Goal: Information Seeking & Learning: Compare options

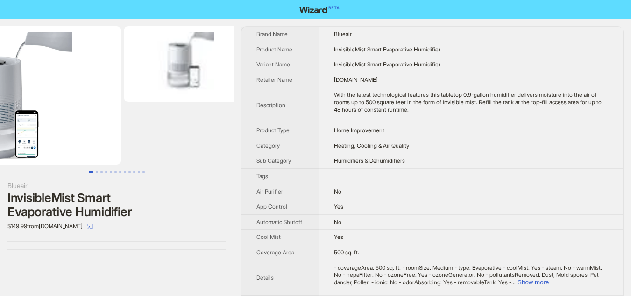
drag, startPoint x: 177, startPoint y: 102, endPoint x: 103, endPoint y: 87, distance: 75.8
click at [103, 87] on img at bounding box center [15, 95] width 209 height 138
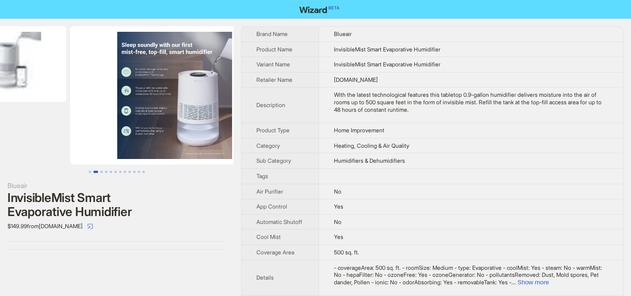
drag, startPoint x: 154, startPoint y: 95, endPoint x: 83, endPoint y: 95, distance: 71.5
click at [81, 94] on ul at bounding box center [117, 95] width 234 height 138
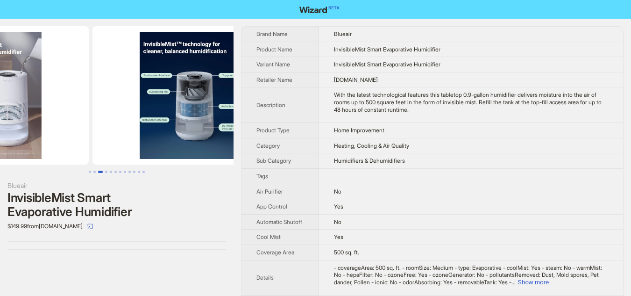
drag, startPoint x: 137, startPoint y: 104, endPoint x: 66, endPoint y: 101, distance: 70.6
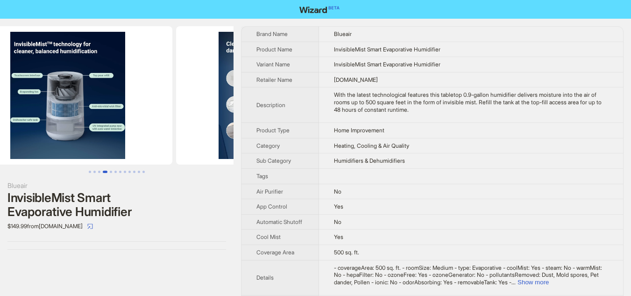
drag, startPoint x: 128, startPoint y: 107, endPoint x: 85, endPoint y: 107, distance: 43.5
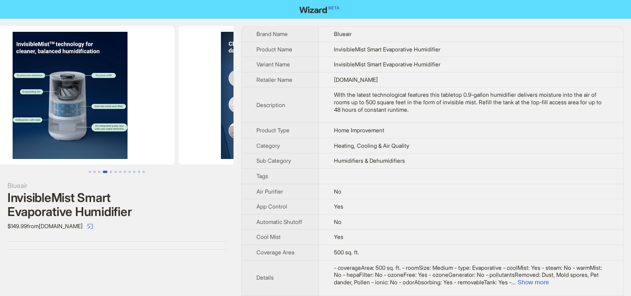
click at [86, 107] on img at bounding box center [69, 95] width 209 height 138
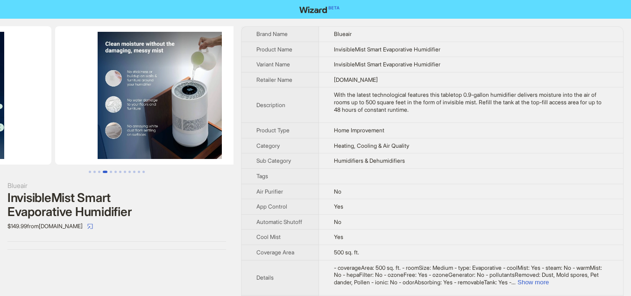
drag, startPoint x: 167, startPoint y: 113, endPoint x: 75, endPoint y: 109, distance: 92.1
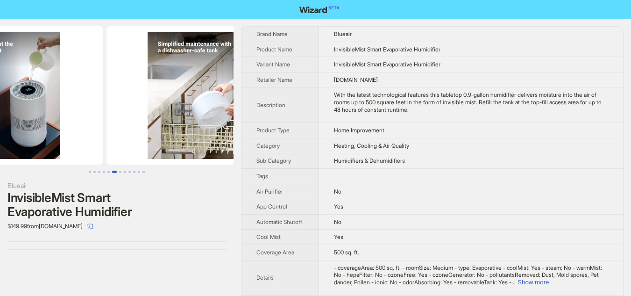
drag, startPoint x: 150, startPoint y: 122, endPoint x: 66, endPoint y: 114, distance: 84.5
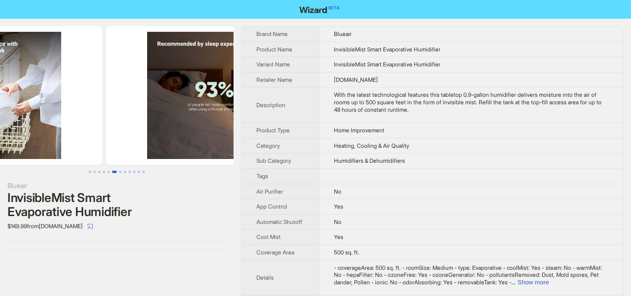
drag, startPoint x: 150, startPoint y: 120, endPoint x: 66, endPoint y: 113, distance: 83.4
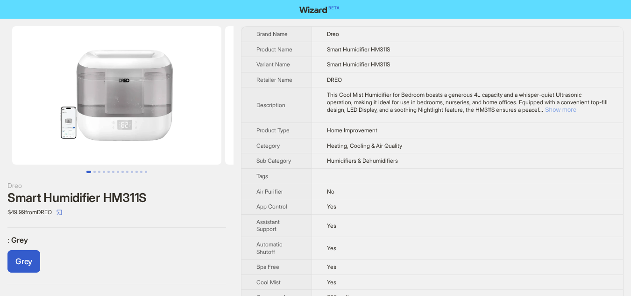
click at [577, 107] on button "Show more" at bounding box center [560, 109] width 31 height 7
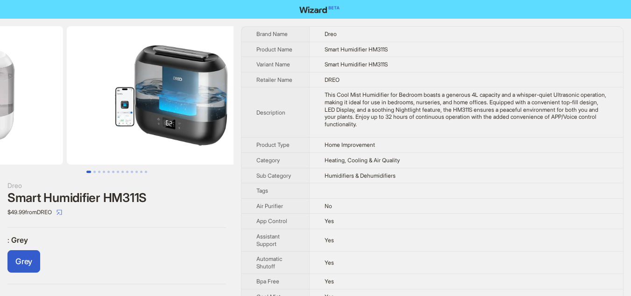
drag, startPoint x: 210, startPoint y: 125, endPoint x: 104, endPoint y: 127, distance: 106.6
click at [105, 127] on ul at bounding box center [117, 95] width 234 height 138
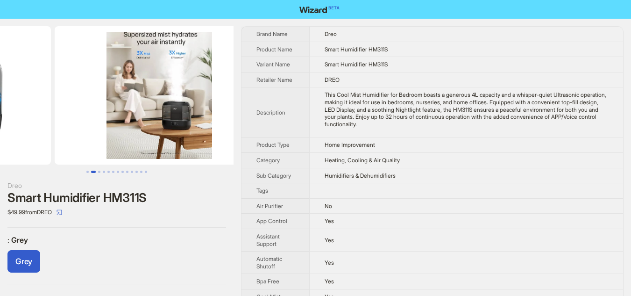
drag, startPoint x: 200, startPoint y: 128, endPoint x: 83, endPoint y: 112, distance: 117.5
click at [84, 112] on ul at bounding box center [117, 95] width 234 height 138
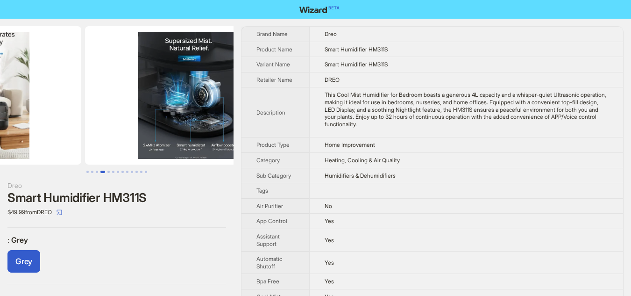
drag, startPoint x: 157, startPoint y: 117, endPoint x: 48, endPoint y: 100, distance: 110.3
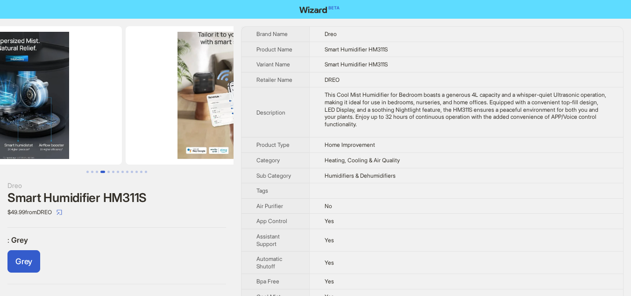
scroll to position [0, 852]
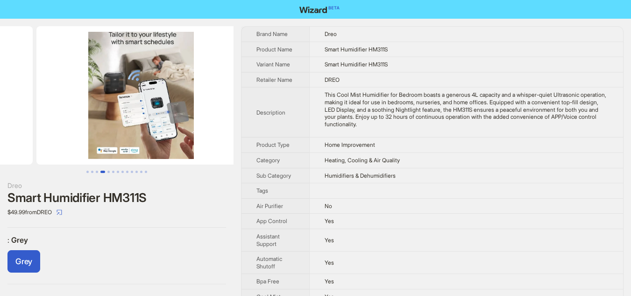
drag, startPoint x: 176, startPoint y: 103, endPoint x: 56, endPoint y: 93, distance: 121.0
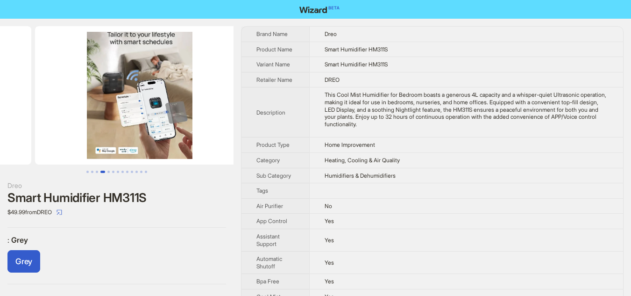
click at [58, 94] on ul at bounding box center [117, 95] width 234 height 138
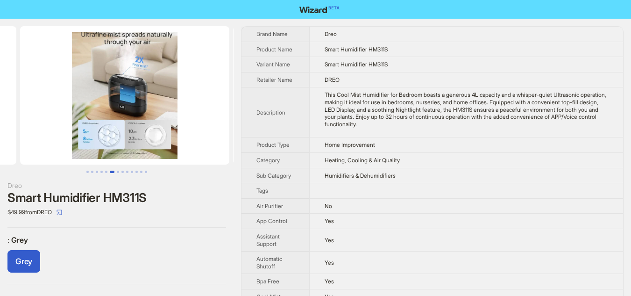
drag, startPoint x: 160, startPoint y: 114, endPoint x: 34, endPoint y: 93, distance: 127.8
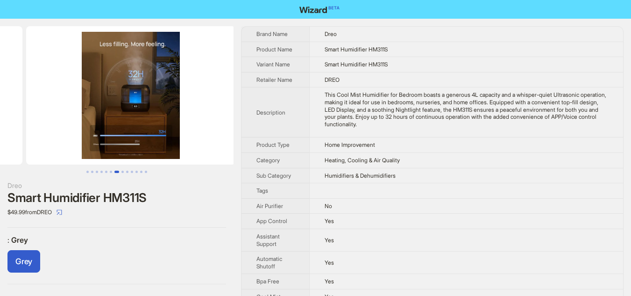
drag, startPoint x: 165, startPoint y: 111, endPoint x: 27, endPoint y: 105, distance: 138.5
click at [30, 104] on ul at bounding box center [117, 95] width 234 height 138
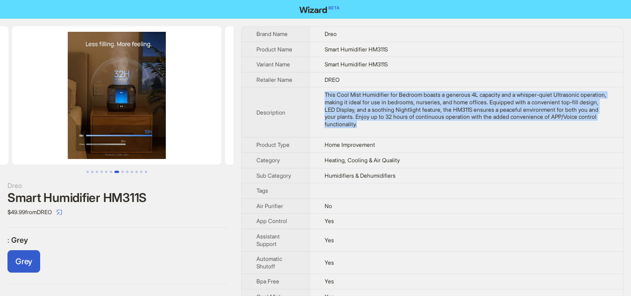
copy div "This Cool Mist Humidifier for Bedroom boasts a generous 4L capacity and a whisp…"
drag, startPoint x: 325, startPoint y: 95, endPoint x: 419, endPoint y: 128, distance: 98.9
click at [419, 128] on td "This Cool Mist Humidifier for Bedroom boasts a generous 4L capacity and a whisp…" at bounding box center [466, 112] width 314 height 50
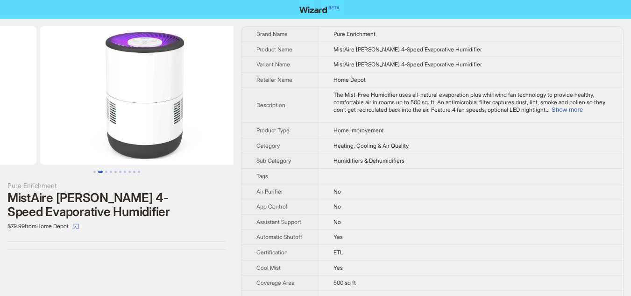
drag, startPoint x: 182, startPoint y: 98, endPoint x: 34, endPoint y: 92, distance: 147.8
click at [35, 92] on ul at bounding box center [117, 95] width 234 height 138
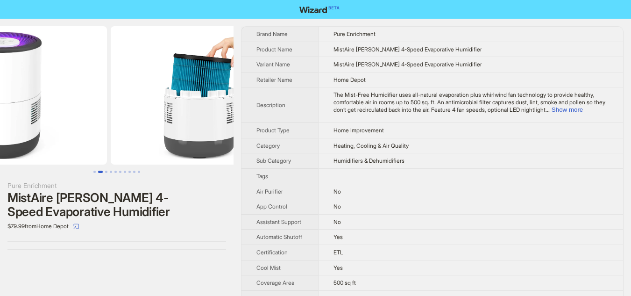
drag, startPoint x: 117, startPoint y: 93, endPoint x: 17, endPoint y: 88, distance: 100.1
click at [24, 90] on img at bounding box center [2, 95] width 209 height 138
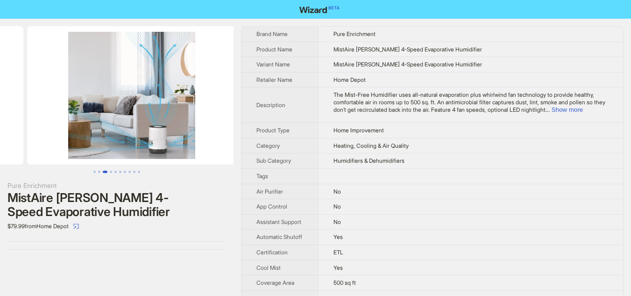
drag, startPoint x: 117, startPoint y: 96, endPoint x: 25, endPoint y: 93, distance: 91.6
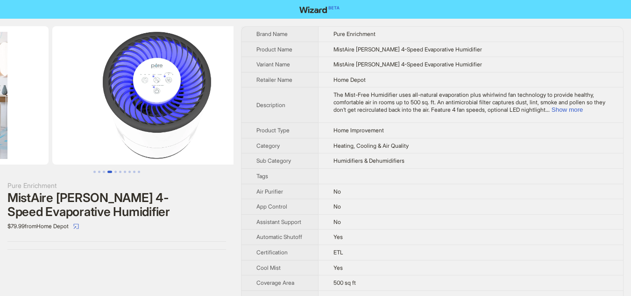
drag, startPoint x: 132, startPoint y: 92, endPoint x: 9, endPoint y: 87, distance: 123.0
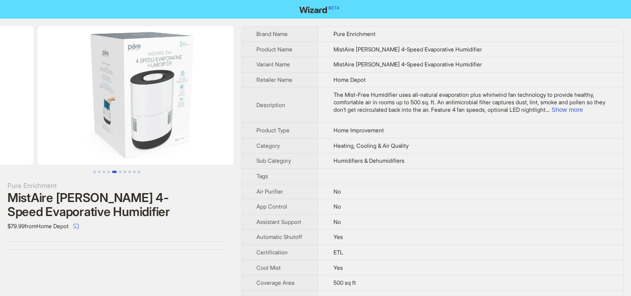
drag, startPoint x: 117, startPoint y: 93, endPoint x: 0, endPoint y: 90, distance: 116.9
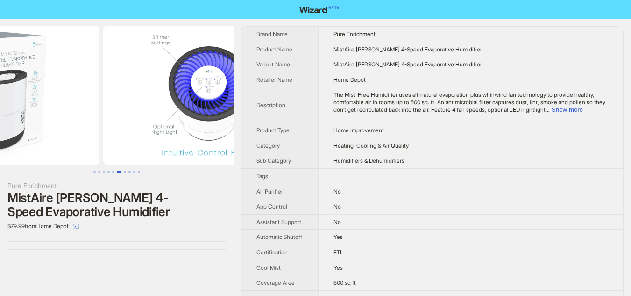
drag, startPoint x: 137, startPoint y: 102, endPoint x: 26, endPoint y: 97, distance: 110.9
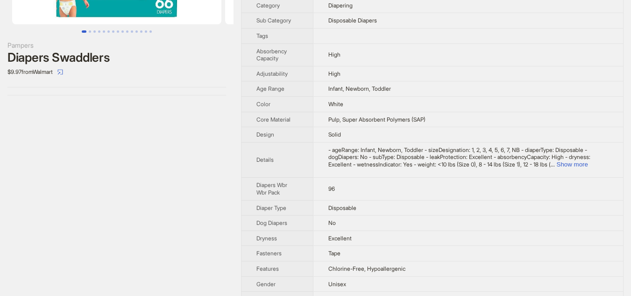
scroll to position [384, 0]
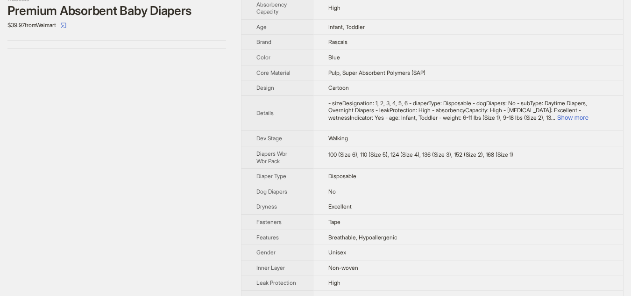
scroll to position [400, 0]
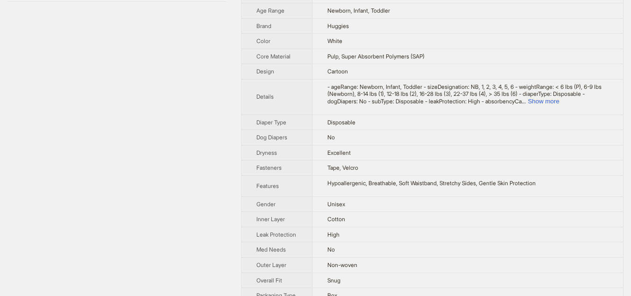
scroll to position [383, 0]
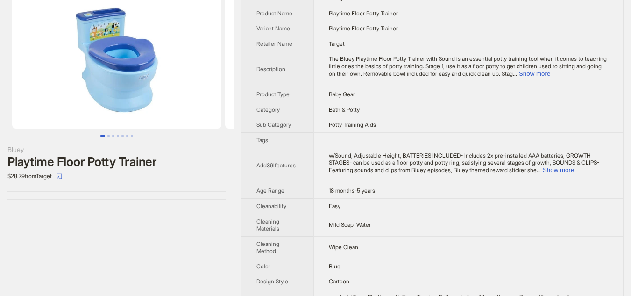
scroll to position [35, 0]
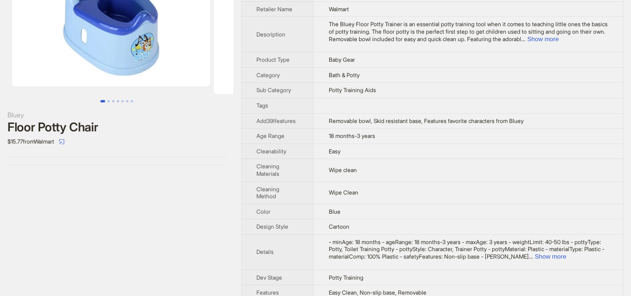
scroll to position [47, 0]
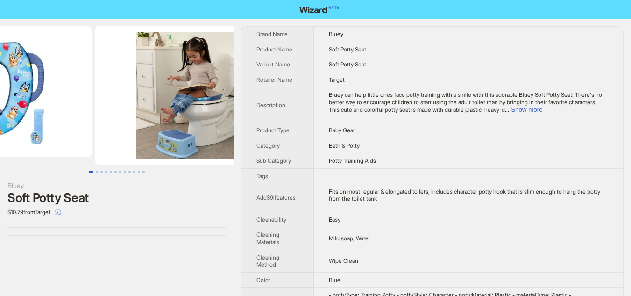
drag, startPoint x: 164, startPoint y: 104, endPoint x: 85, endPoint y: 103, distance: 79.4
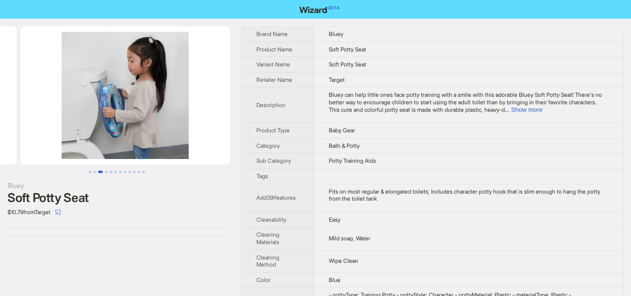
drag, startPoint x: 157, startPoint y: 109, endPoint x: 21, endPoint y: 110, distance: 136.5
click at [21, 110] on ul at bounding box center [117, 95] width 234 height 138
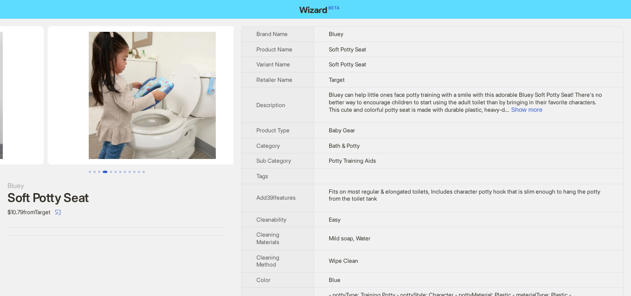
drag, startPoint x: 152, startPoint y: 111, endPoint x: 9, endPoint y: 111, distance: 143.5
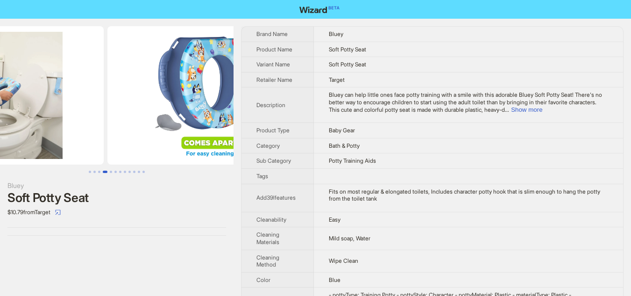
scroll to position [0, 841]
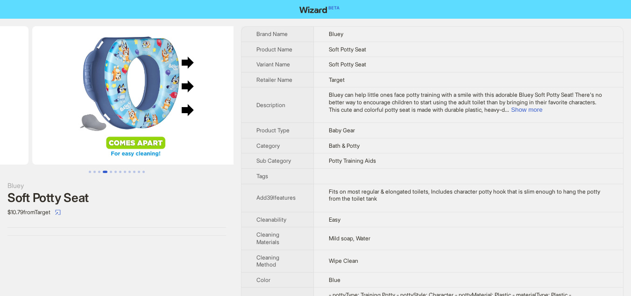
drag, startPoint x: 116, startPoint y: 115, endPoint x: 3, endPoint y: 113, distance: 112.6
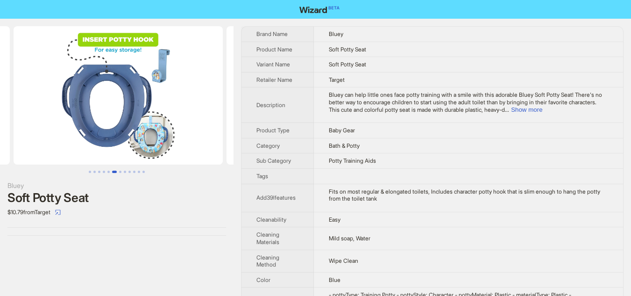
drag, startPoint x: 141, startPoint y: 112, endPoint x: 0, endPoint y: 111, distance: 141.1
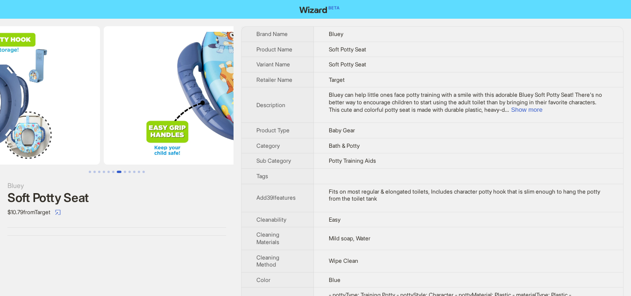
drag, startPoint x: 164, startPoint y: 113, endPoint x: 2, endPoint y: 113, distance: 162.2
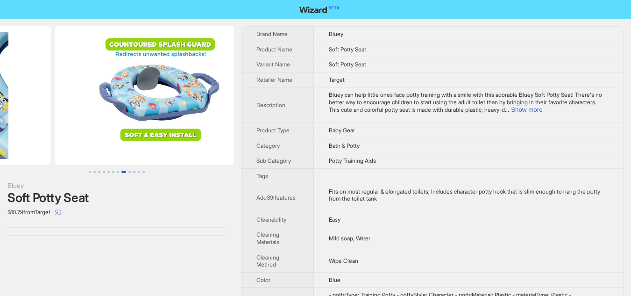
drag, startPoint x: 136, startPoint y: 113, endPoint x: 0, endPoint y: 112, distance: 136.5
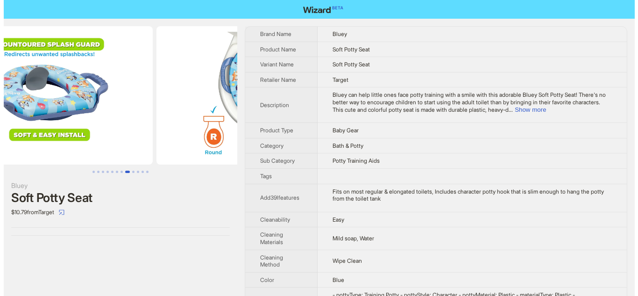
scroll to position [0, 1694]
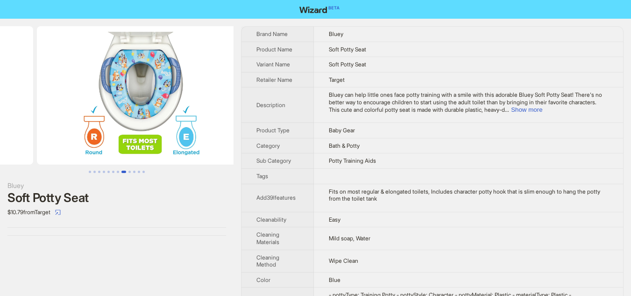
drag, startPoint x: 180, startPoint y: 77, endPoint x: 64, endPoint y: 65, distance: 116.5
click at [68, 66] on ul at bounding box center [117, 95] width 234 height 138
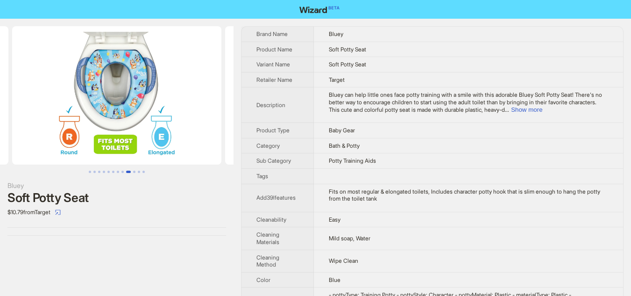
click at [167, 68] on img at bounding box center [116, 95] width 209 height 138
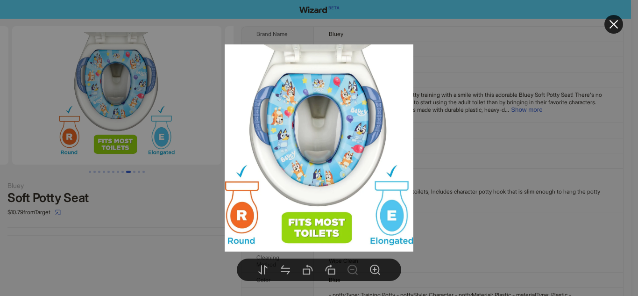
drag, startPoint x: 164, startPoint y: 68, endPoint x: 154, endPoint y: 68, distance: 10.3
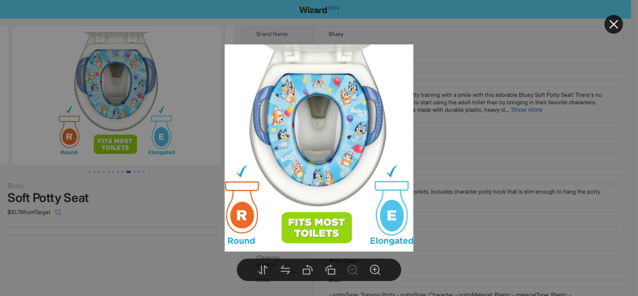
drag, startPoint x: 565, startPoint y: 37, endPoint x: 429, endPoint y: 60, distance: 138.0
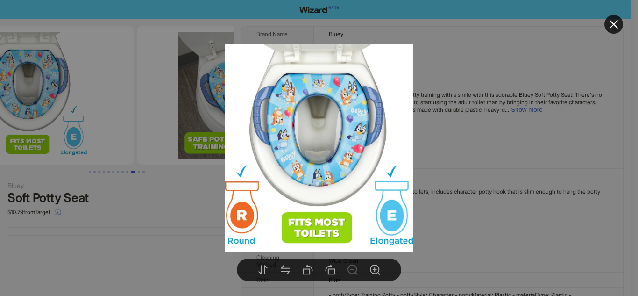
drag, startPoint x: 206, startPoint y: 101, endPoint x: 45, endPoint y: 101, distance: 161.2
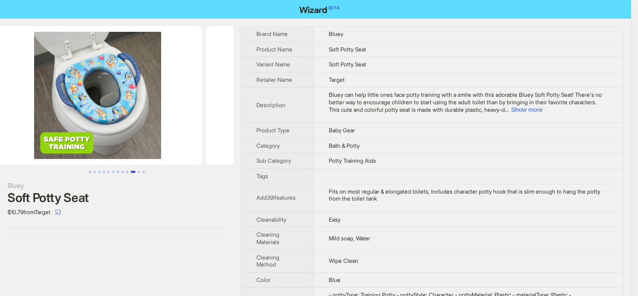
drag, startPoint x: 86, startPoint y: 98, endPoint x: 69, endPoint y: 98, distance: 17.3
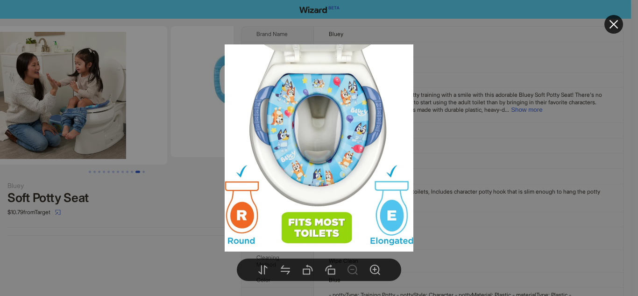
drag, startPoint x: 178, startPoint y: 98, endPoint x: 0, endPoint y: 98, distance: 178.0
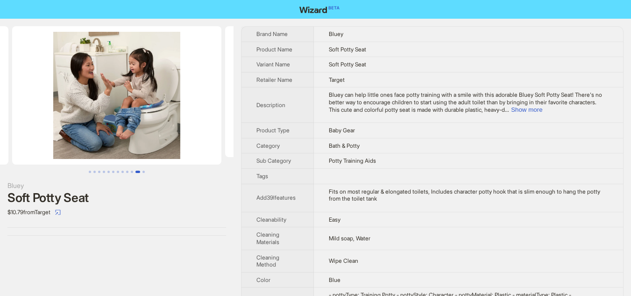
click at [424, 149] on td "Bath & Potty" at bounding box center [468, 145] width 309 height 15
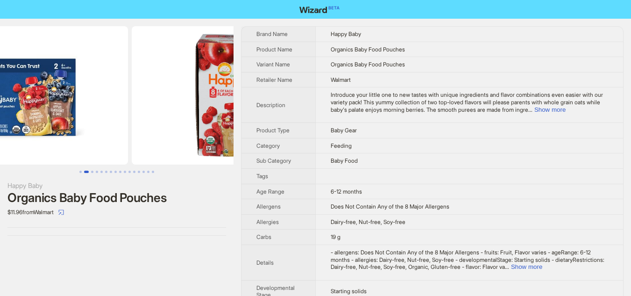
drag, startPoint x: 177, startPoint y: 120, endPoint x: 64, endPoint y: 119, distance: 112.2
click at [66, 119] on ul at bounding box center [117, 95] width 234 height 138
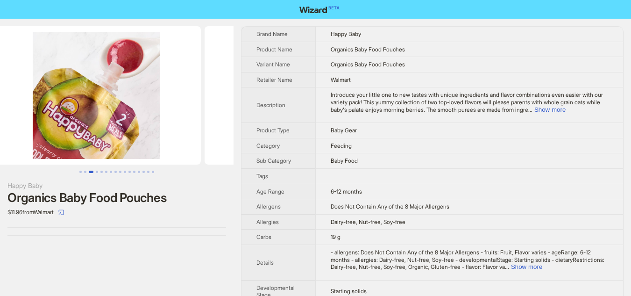
drag, startPoint x: 172, startPoint y: 121, endPoint x: 13, endPoint y: 117, distance: 159.4
click at [15, 117] on ul at bounding box center [117, 95] width 234 height 138
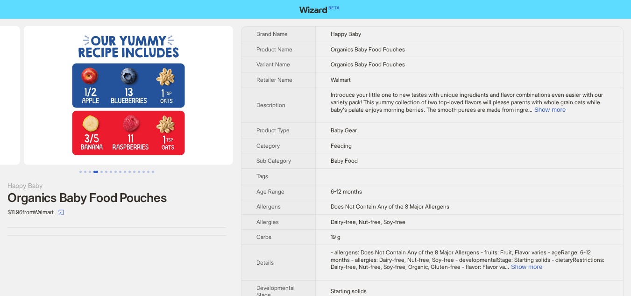
drag, startPoint x: 141, startPoint y: 125, endPoint x: 0, endPoint y: 124, distance: 140.7
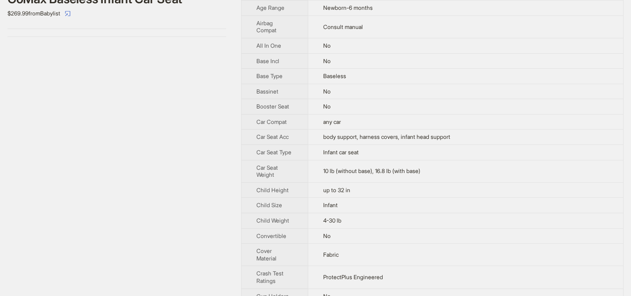
scroll to position [152, 0]
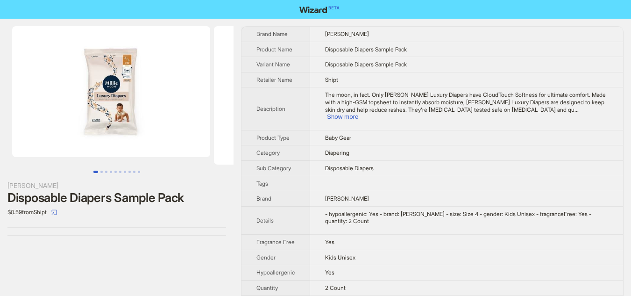
click at [181, 66] on img at bounding box center [111, 91] width 198 height 131
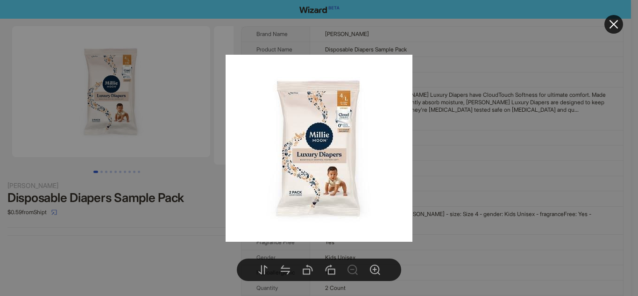
drag, startPoint x: 168, startPoint y: 66, endPoint x: 267, endPoint y: 20, distance: 110.0
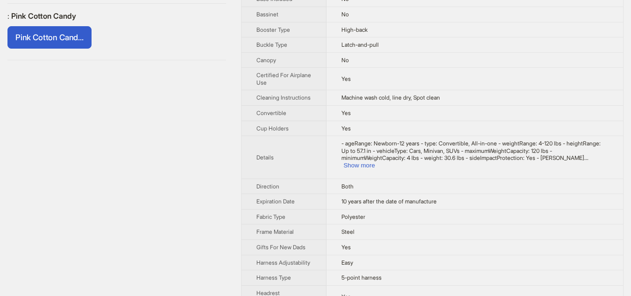
scroll to position [218, 0]
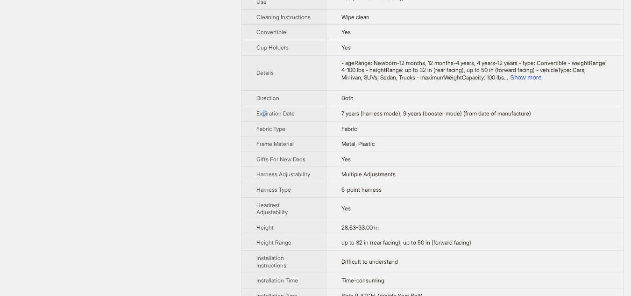
scroll to position [329, 0]
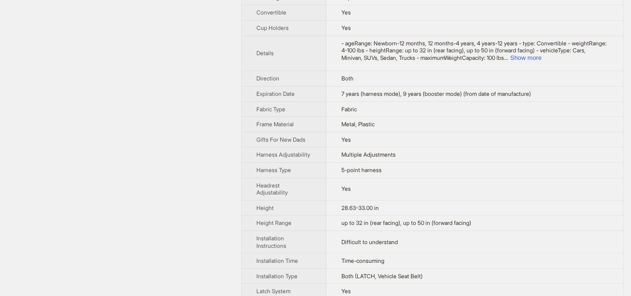
click at [387, 200] on td "Yes" at bounding box center [475, 189] width 297 height 22
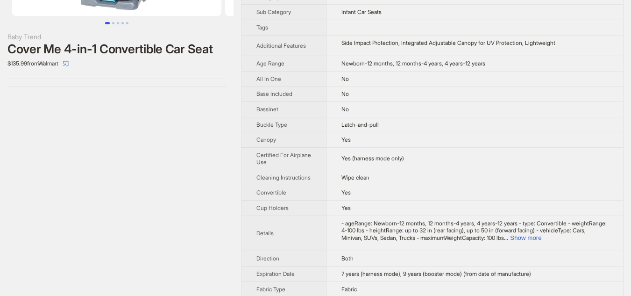
scroll to position [148, 0]
drag, startPoint x: 197, startPoint y: 10, endPoint x: 109, endPoint y: 7, distance: 87.9
drag, startPoint x: 147, startPoint y: 8, endPoint x: 57, endPoint y: 8, distance: 89.7
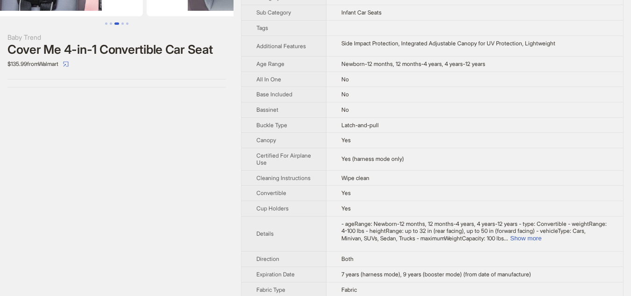
drag, startPoint x: 158, startPoint y: 8, endPoint x: 94, endPoint y: 7, distance: 64.0
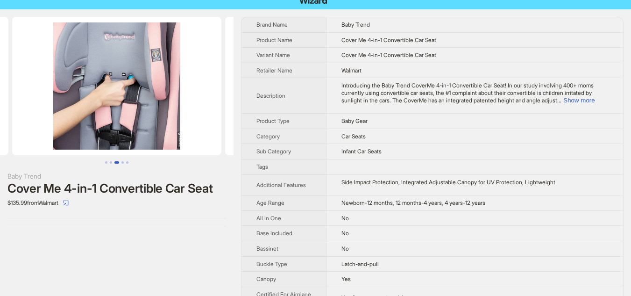
scroll to position [8, 0]
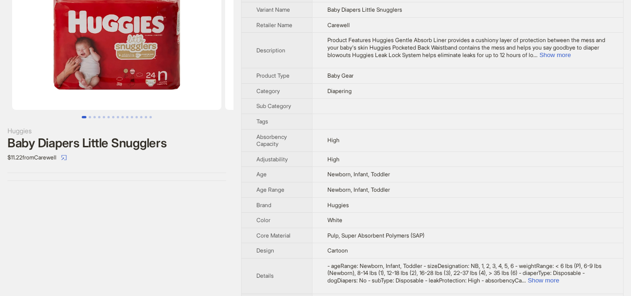
scroll to position [140, 0]
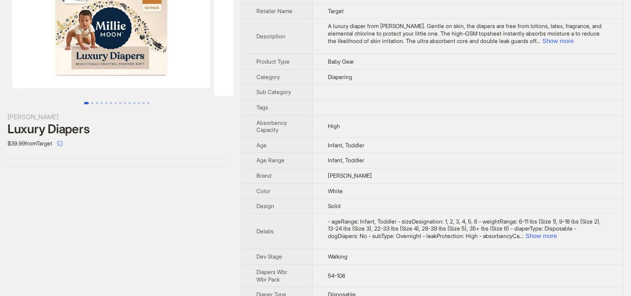
scroll to position [10, 0]
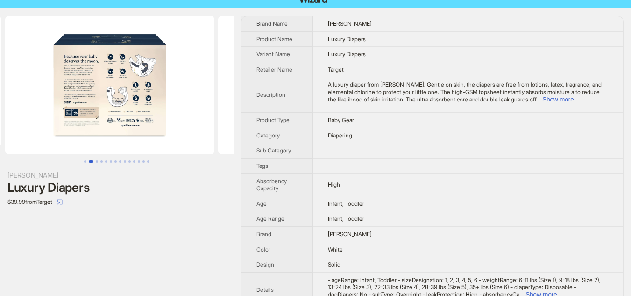
drag, startPoint x: 188, startPoint y: 109, endPoint x: 49, endPoint y: 103, distance: 139.4
click at [49, 103] on ul at bounding box center [117, 85] width 234 height 138
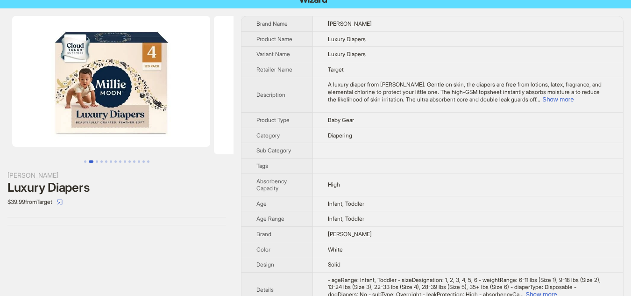
drag, startPoint x: 87, startPoint y: 127, endPoint x: 236, endPoint y: 125, distance: 148.6
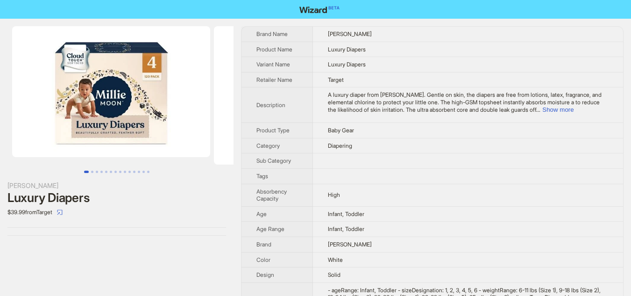
click at [142, 83] on img at bounding box center [111, 91] width 198 height 131
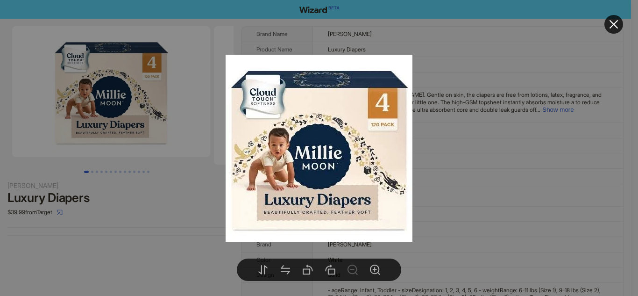
drag, startPoint x: 453, startPoint y: 191, endPoint x: 444, endPoint y: 190, distance: 8.4
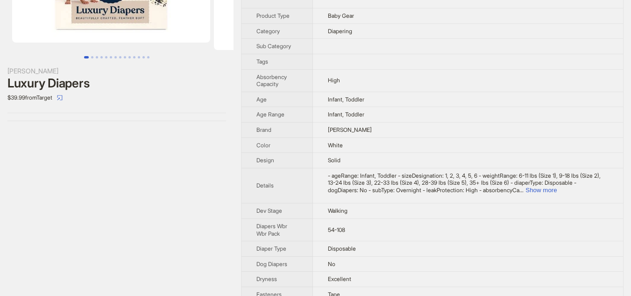
scroll to position [140, 0]
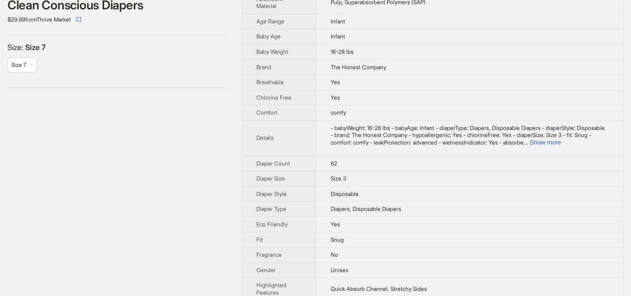
scroll to position [173, 0]
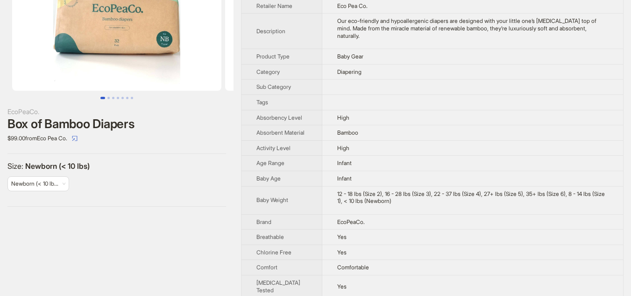
scroll to position [93, 0]
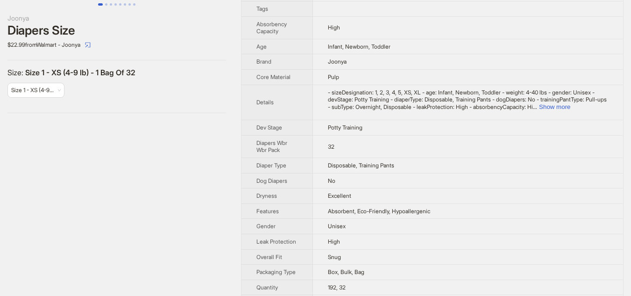
scroll to position [187, 0]
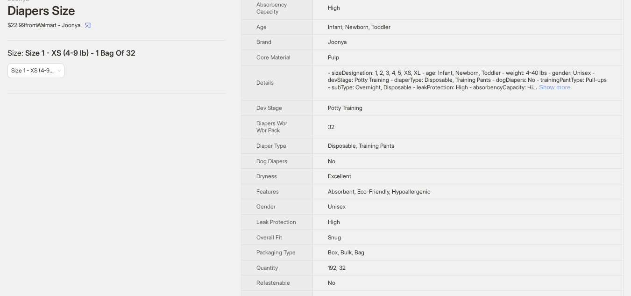
click at [571, 86] on button "Show more" at bounding box center [554, 87] width 31 height 7
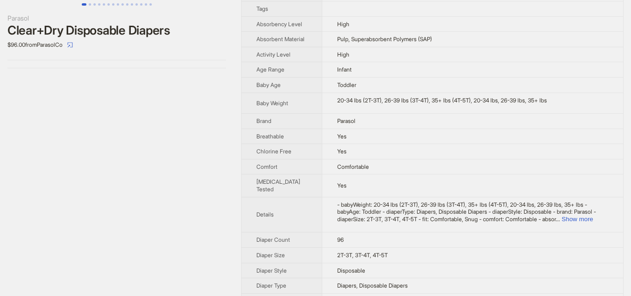
scroll to position [187, 0]
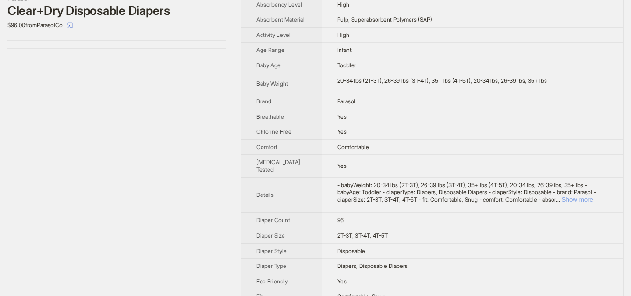
click at [593, 203] on button "Show more" at bounding box center [577, 199] width 31 height 7
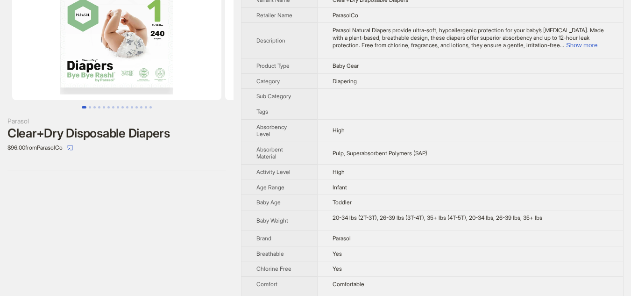
scroll to position [47, 0]
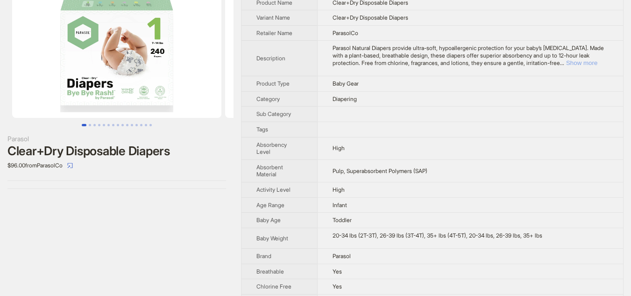
click at [598, 65] on button "Show more" at bounding box center [581, 62] width 31 height 7
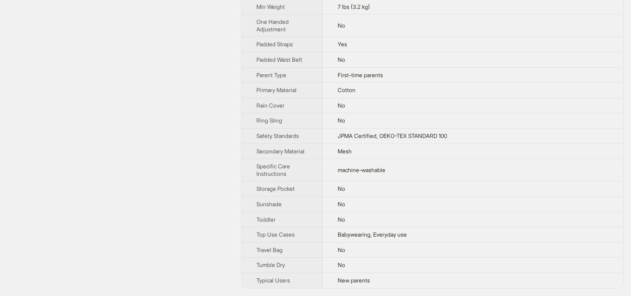
scroll to position [241, 0]
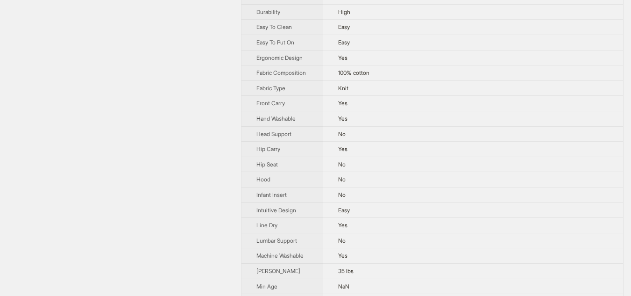
scroll to position [218, 0]
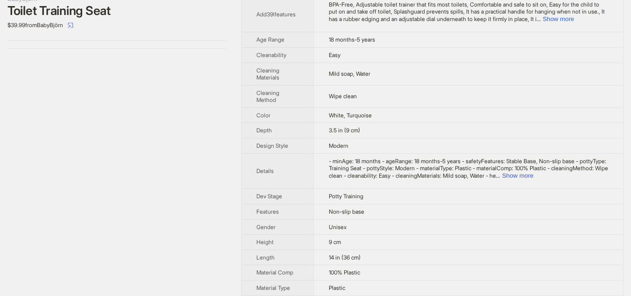
scroll to position [331, 0]
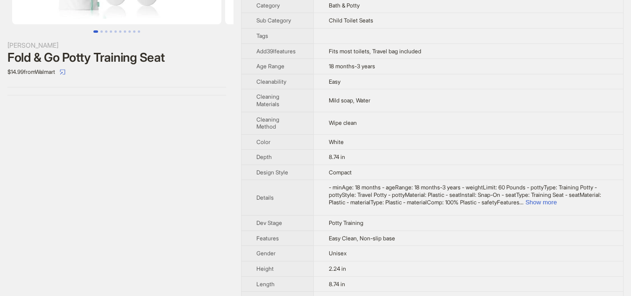
scroll to position [402, 0]
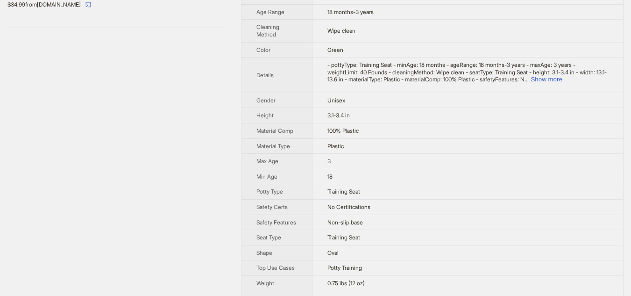
scroll to position [194, 0]
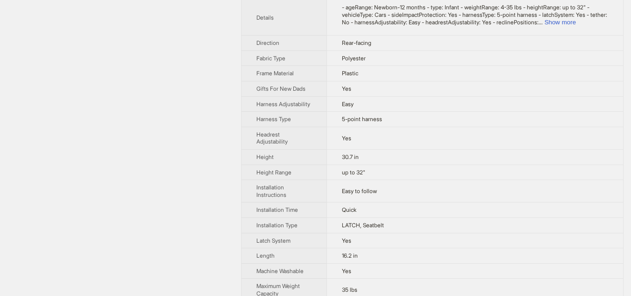
scroll to position [383, 0]
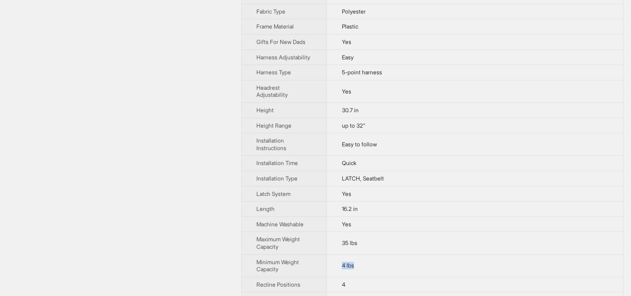
drag, startPoint x: 341, startPoint y: 272, endPoint x: 357, endPoint y: 275, distance: 16.6
click at [357, 275] on td "4 lbs" at bounding box center [475, 265] width 297 height 22
copy span "4 lbs"
click at [431, 201] on td "Yes" at bounding box center [475, 193] width 297 height 15
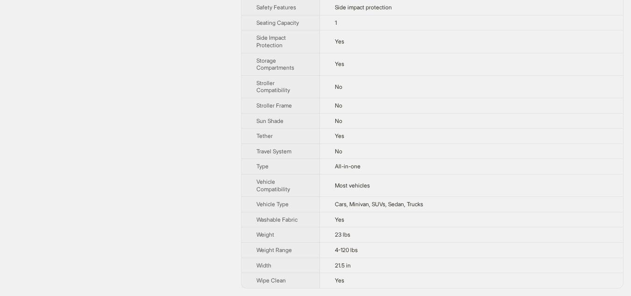
scroll to position [276, 0]
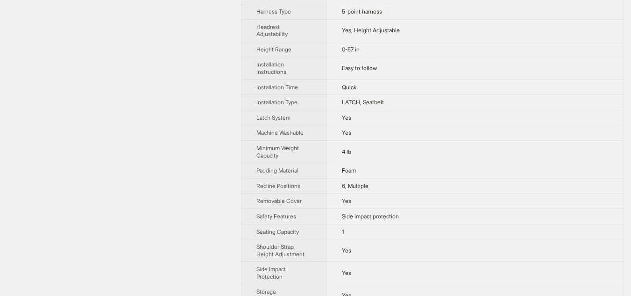
scroll to position [678, 0]
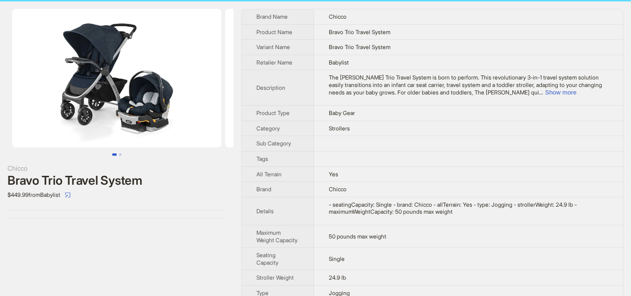
scroll to position [29, 0]
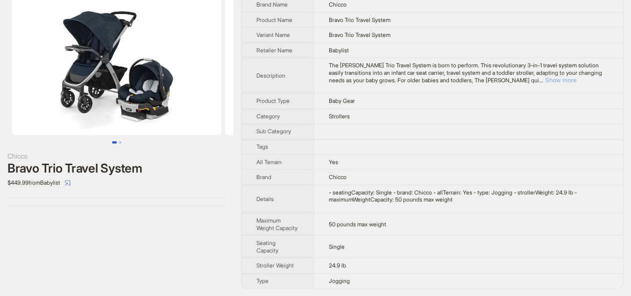
click at [577, 81] on button "Show more" at bounding box center [560, 80] width 31 height 7
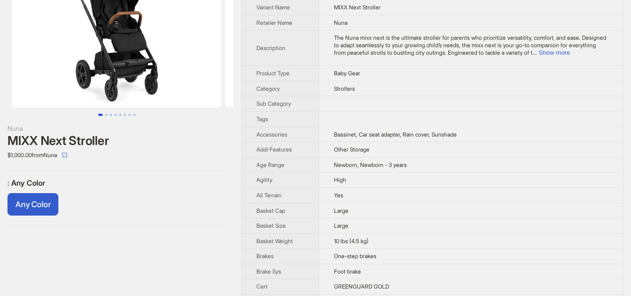
scroll to position [93, 0]
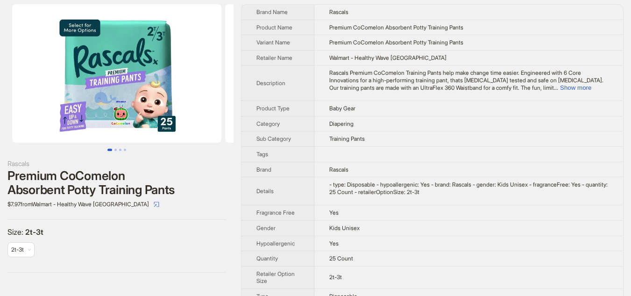
scroll to position [37, 0]
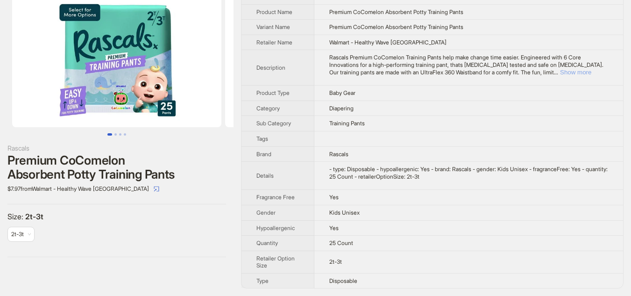
click at [585, 71] on button "Show more" at bounding box center [575, 72] width 31 height 7
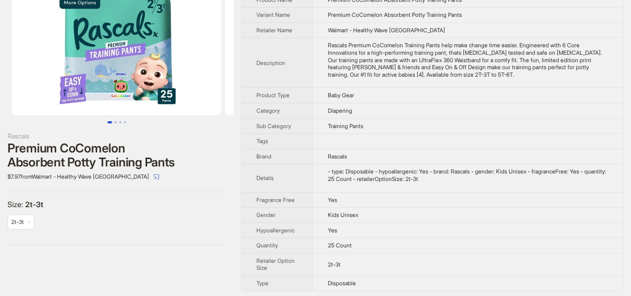
scroll to position [52, 0]
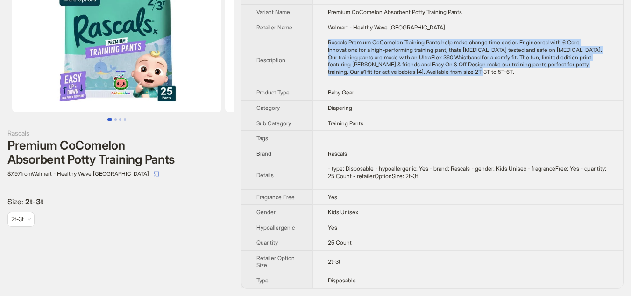
drag, startPoint x: 328, startPoint y: 38, endPoint x: 496, endPoint y: 73, distance: 171.4
click at [496, 73] on td "Rascals Premium CoComelon Training Pants help make change time easier. Engineer…" at bounding box center [468, 60] width 311 height 50
copy 5T-6T "Rascals Premium CoComelon Training Pants help make change time easier. Engineer…"
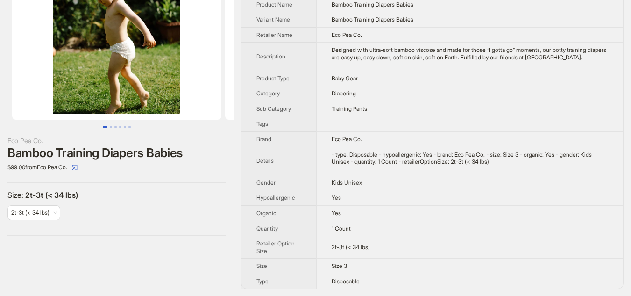
scroll to position [45, 0]
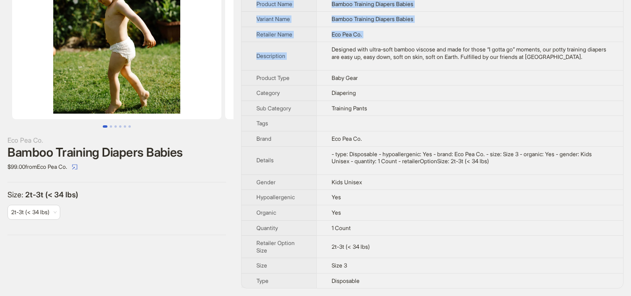
drag, startPoint x: 329, startPoint y: 49, endPoint x: 625, endPoint y: 59, distance: 296.9
click at [625, 59] on div "Eco Pea Co. Bamboo Training Diapers Babies $99.00 from Eco Pea Co. Size : 2t-3t…" at bounding box center [315, 134] width 631 height 322
click at [318, 50] on td "Designed with ultra-soft bamboo viscose and made for those “I gotta go” moments…" at bounding box center [469, 56] width 307 height 28
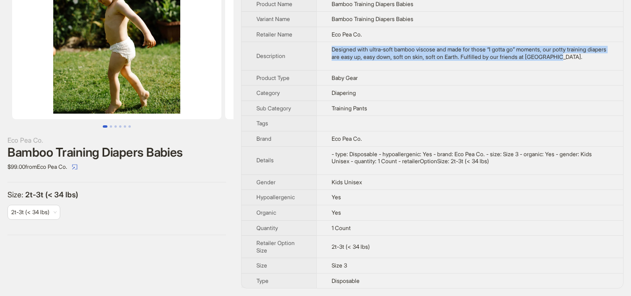
drag, startPoint x: 332, startPoint y: 48, endPoint x: 607, endPoint y: 55, distance: 274.4
click at [607, 55] on td "Designed with ultra-soft bamboo viscose and made for those “I gotta go” moments…" at bounding box center [469, 56] width 307 height 28
copy div "Designed with ultra-soft bamboo viscose and made for those “I gotta go” moments…"
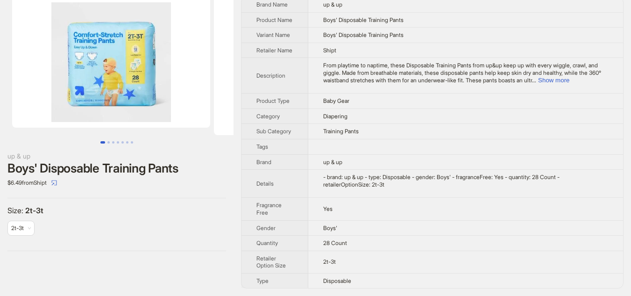
scroll to position [37, 0]
click at [570, 79] on button "Show more" at bounding box center [553, 80] width 31 height 7
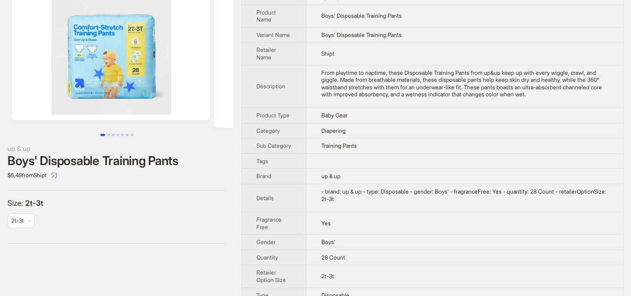
scroll to position [59, 0]
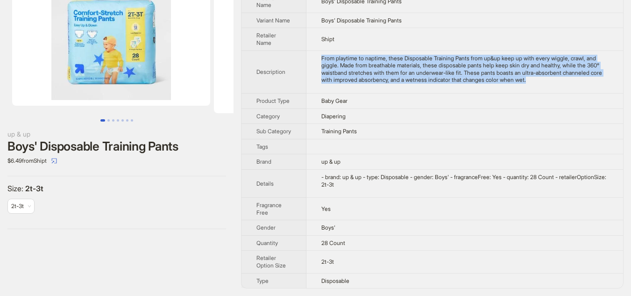
drag, startPoint x: 320, startPoint y: 50, endPoint x: 608, endPoint y: 71, distance: 289.1
click at [608, 71] on td "From playtime to naptime, these Disposable Training Pants from up&up keep up wi…" at bounding box center [465, 71] width 317 height 43
copy div "From playtime to naptime, these Disposable Training Pants from up&up keep up wi…"
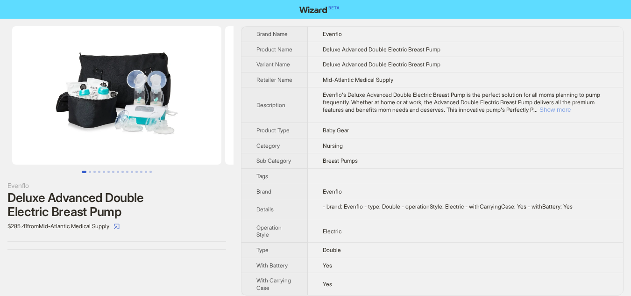
click at [571, 113] on button "Show more" at bounding box center [555, 109] width 31 height 7
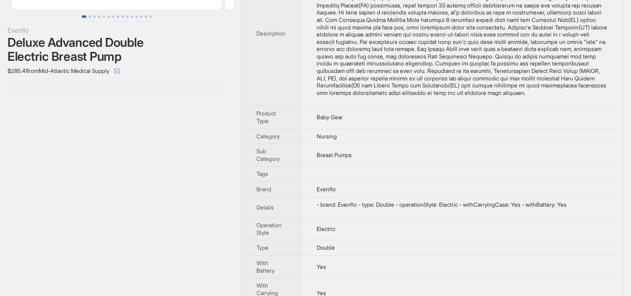
scroll to position [136, 0]
